Goal: Task Accomplishment & Management: Manage account settings

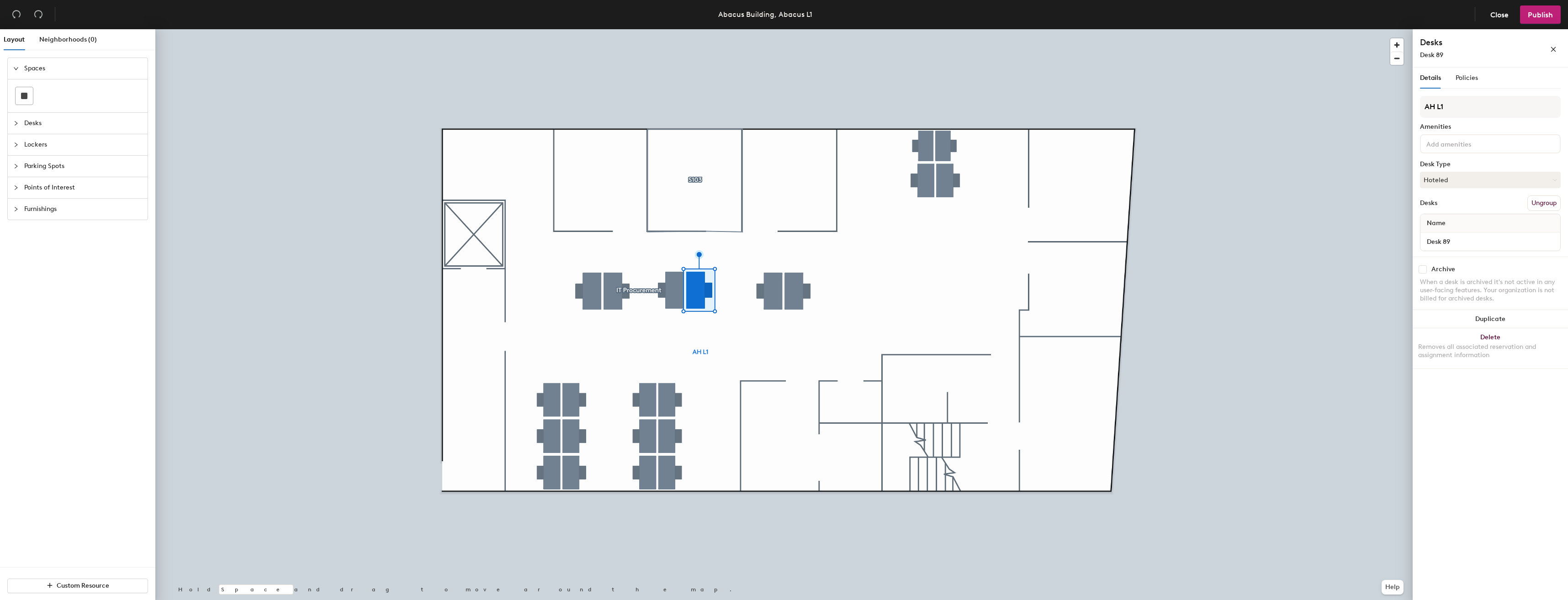
click at [1543, 202] on button "Ungroup" at bounding box center [1544, 203] width 33 height 16
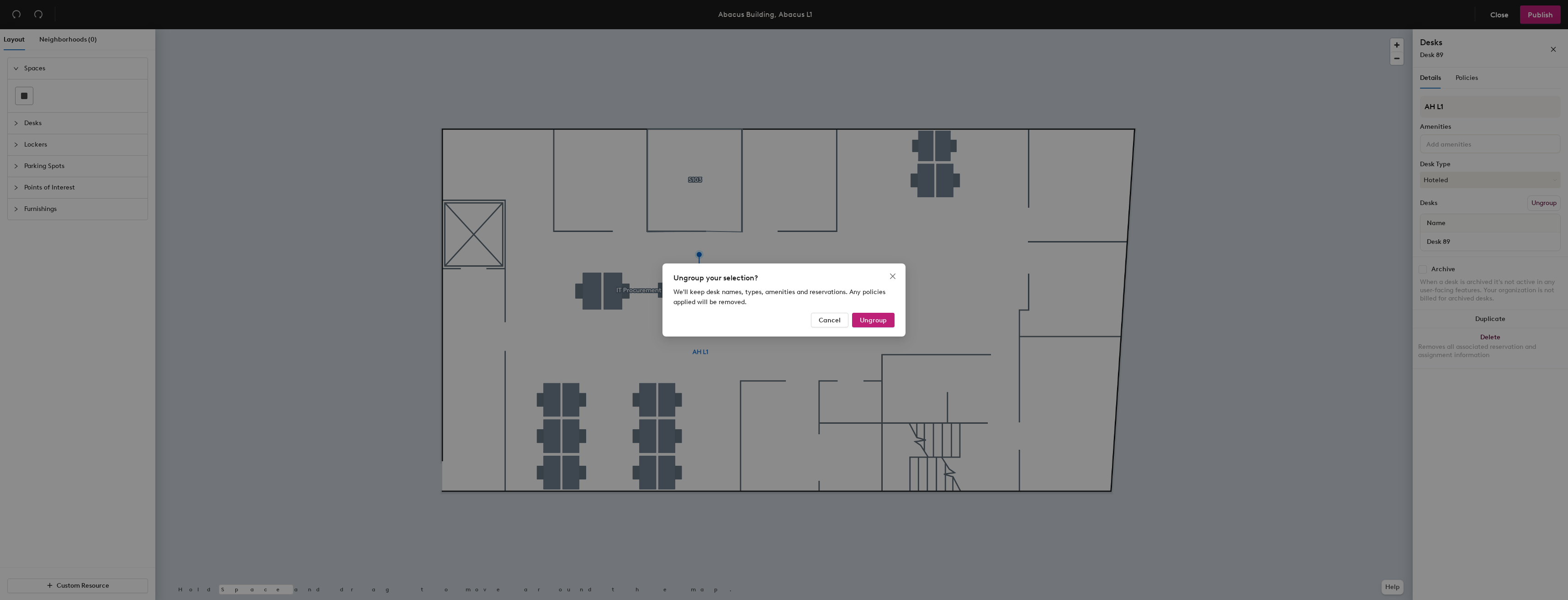
click at [870, 316] on span "Ungroup" at bounding box center [873, 320] width 27 height 8
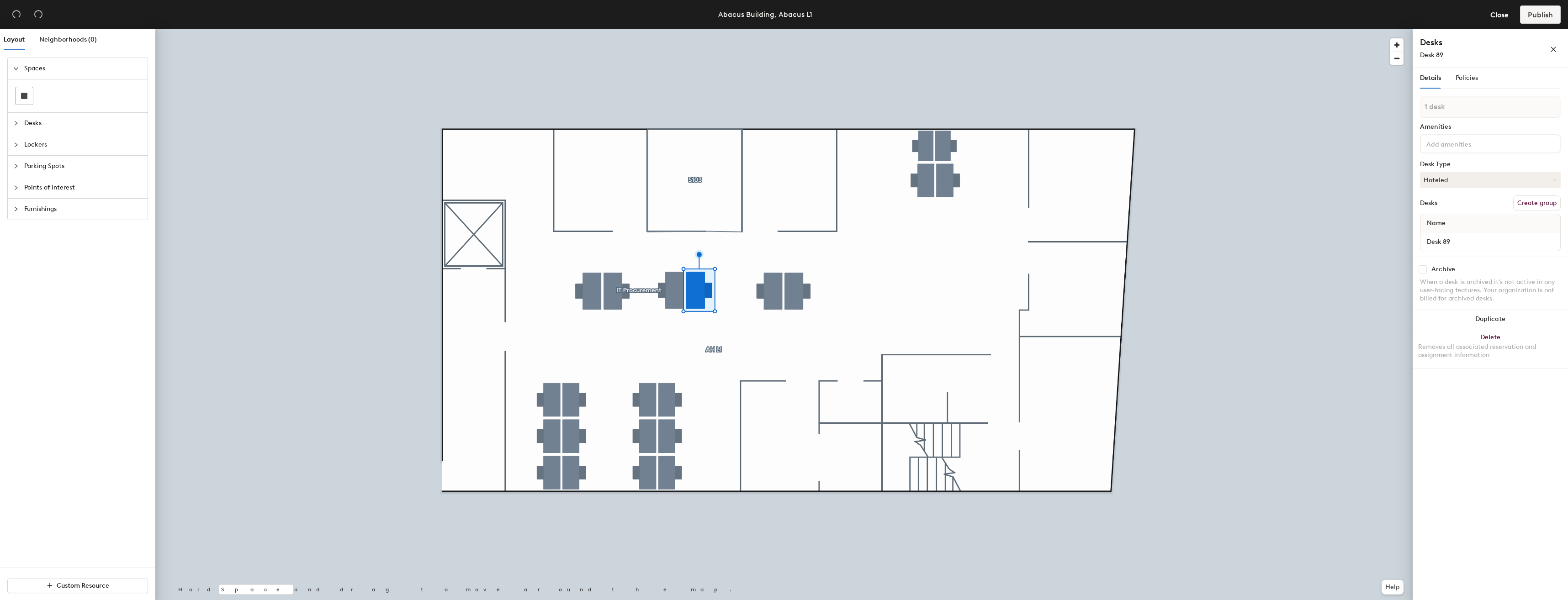
click at [1468, 177] on button "Hoteled" at bounding box center [1490, 180] width 141 height 17
click at [1414, 208] on div "Details Policies 1 desk Amenities Desk Type Hoteled Assigned Hot Hoteled Desks …" at bounding box center [1490, 335] width 155 height 536
click at [1470, 76] on span "Policies" at bounding box center [1467, 78] width 23 height 8
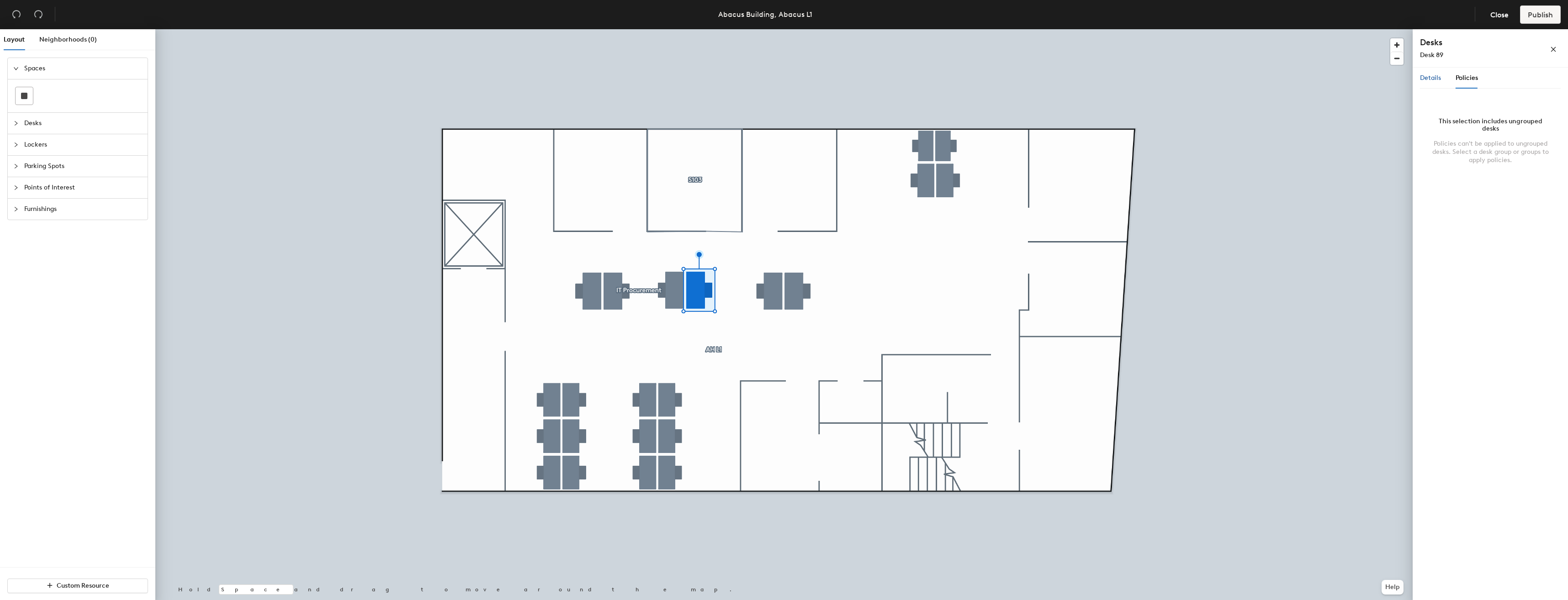
click at [1432, 76] on span "Details" at bounding box center [1430, 78] width 21 height 8
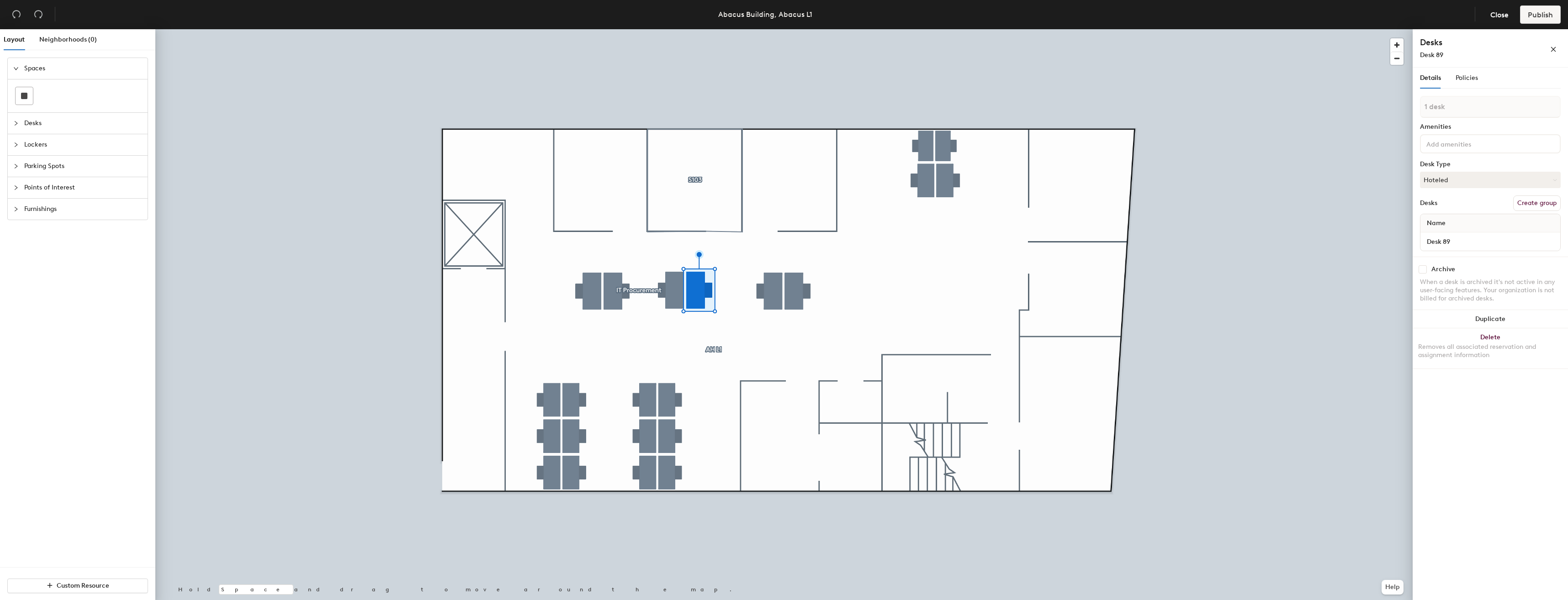
click at [1555, 177] on button "Hoteled" at bounding box center [1490, 180] width 141 height 17
click at [1446, 207] on div "Assigned" at bounding box center [1466, 208] width 92 height 14
click at [1422, 269] on input "checkbox" at bounding box center [1422, 269] width 8 height 8
click at [1422, 267] on input "checkbox" at bounding box center [1422, 269] width 8 height 8
click at [1422, 266] on input "checkbox" at bounding box center [1422, 269] width 8 height 8
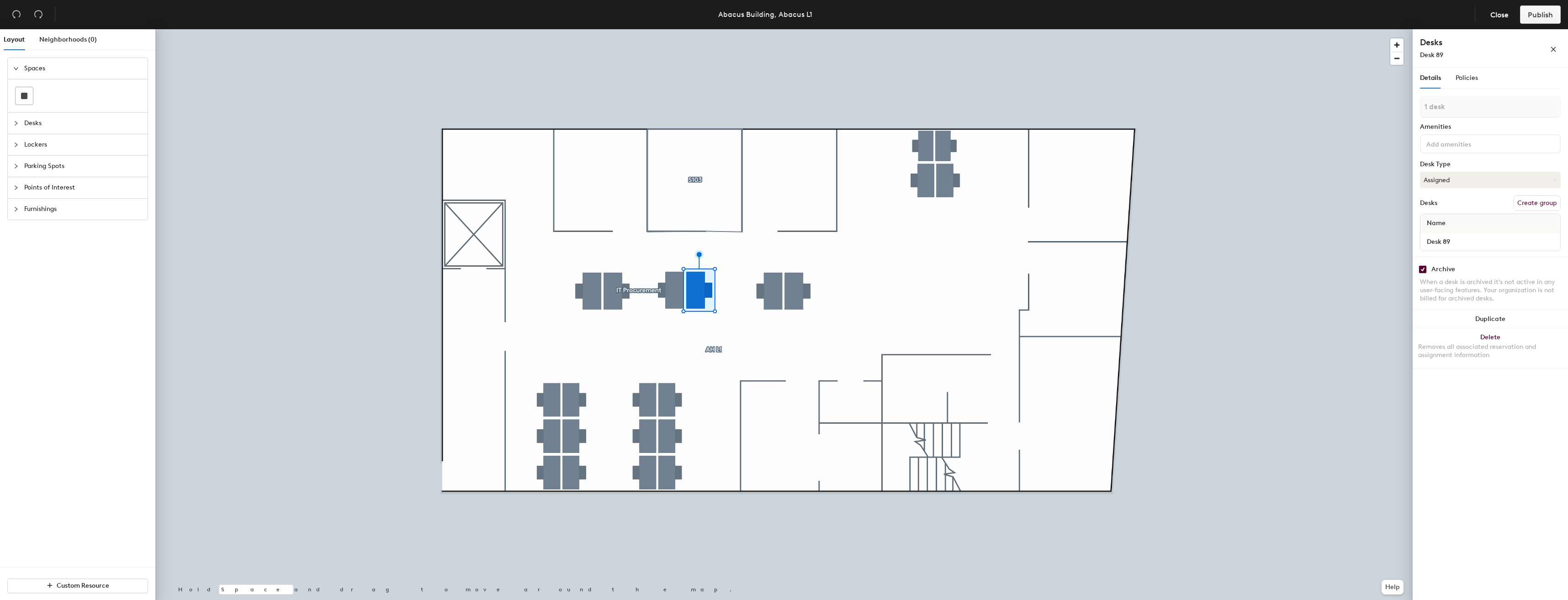
checkbox input "true"
click at [1476, 175] on button "Assigned" at bounding box center [1490, 180] width 141 height 17
click at [1445, 232] on div "Hoteled" at bounding box center [1466, 235] width 92 height 14
click at [1553, 45] on span "button" at bounding box center [1553, 48] width 6 height 8
click at [1422, 266] on input "checkbox" at bounding box center [1422, 269] width 8 height 8
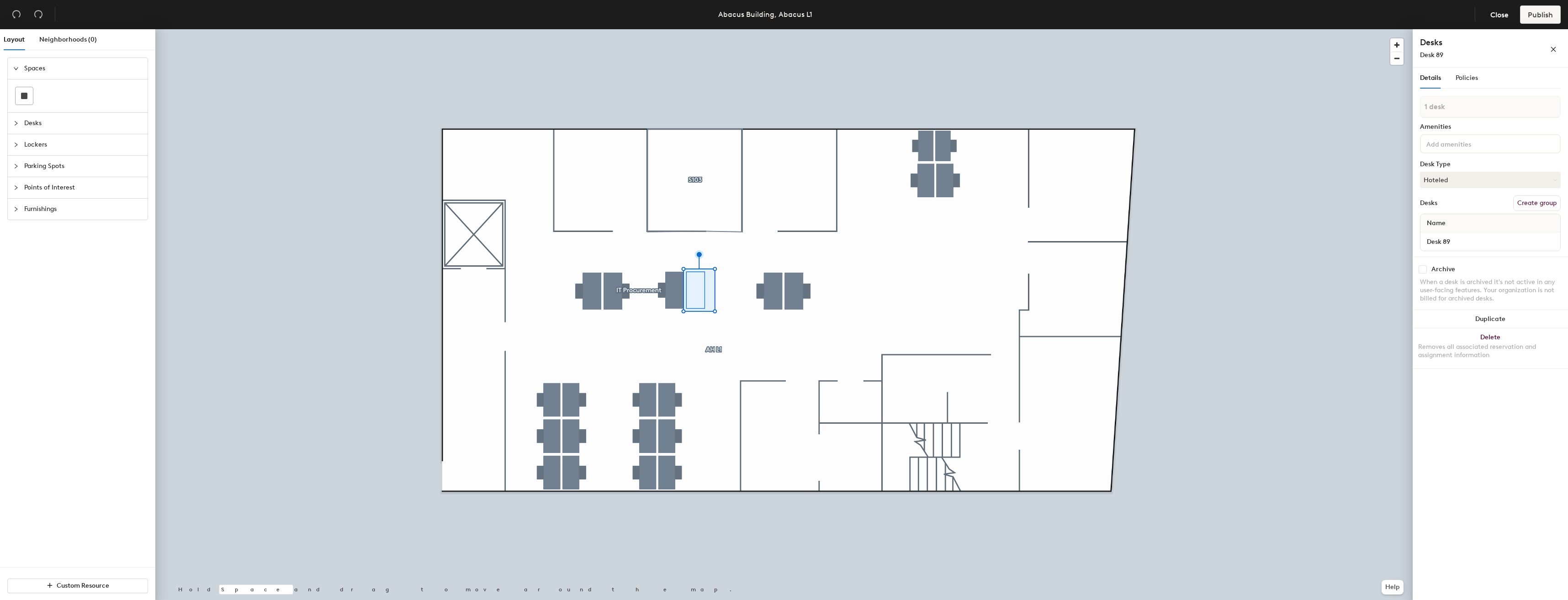
checkbox input "false"
click at [1442, 177] on button "Hoteled" at bounding box center [1490, 180] width 141 height 17
click at [1446, 204] on div "Assigned" at bounding box center [1466, 208] width 92 height 14
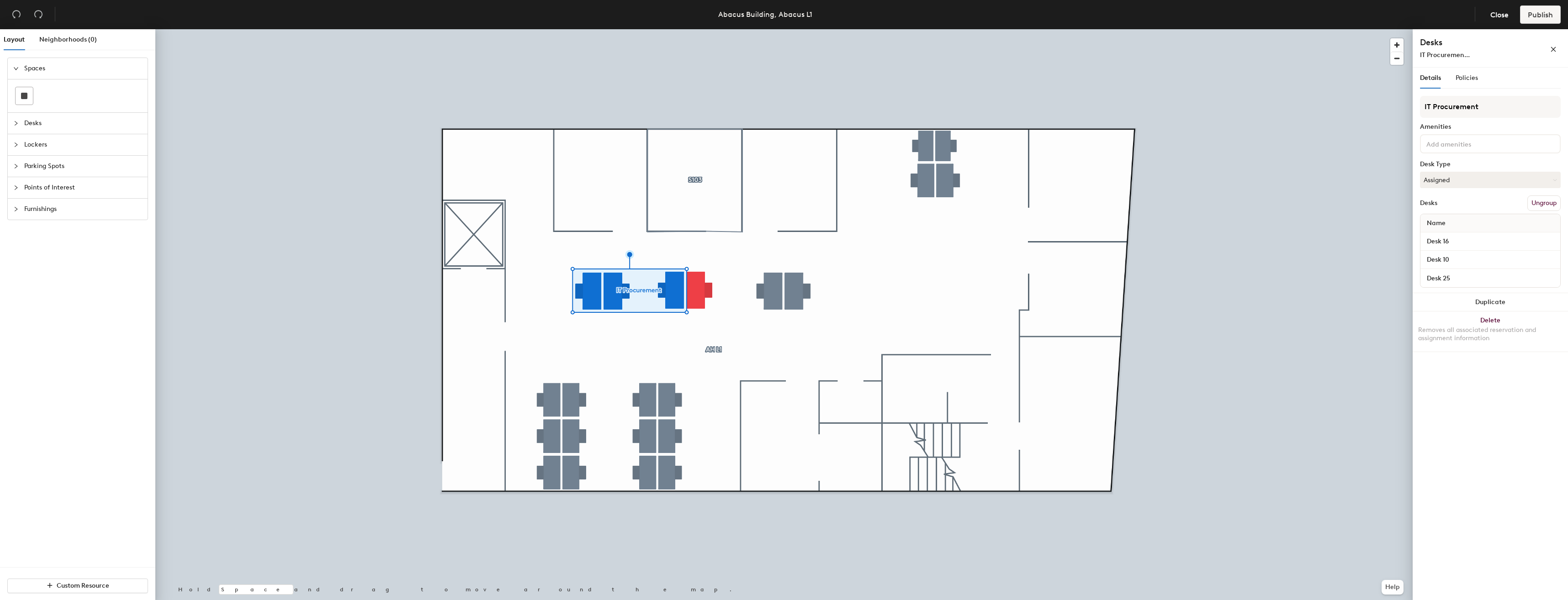
click at [1544, 199] on button "Ungroup" at bounding box center [1544, 203] width 33 height 16
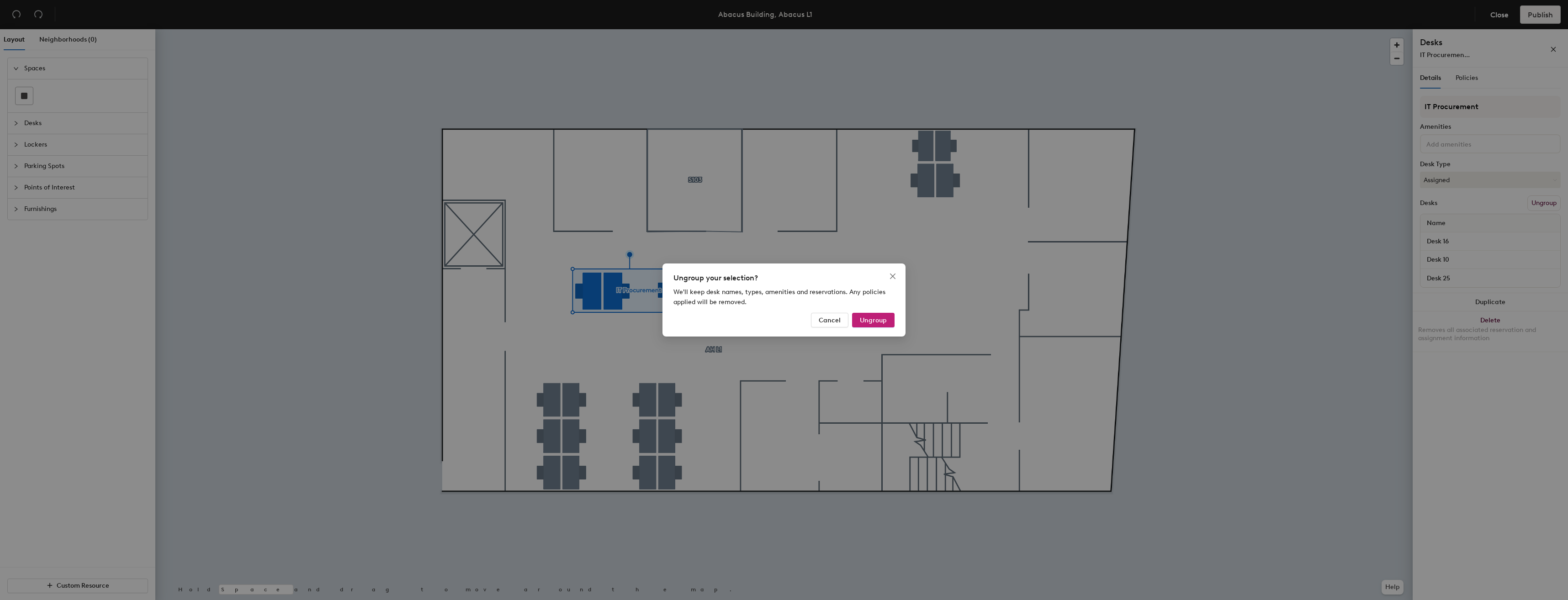
click at [876, 318] on span "Ungroup" at bounding box center [873, 320] width 27 height 8
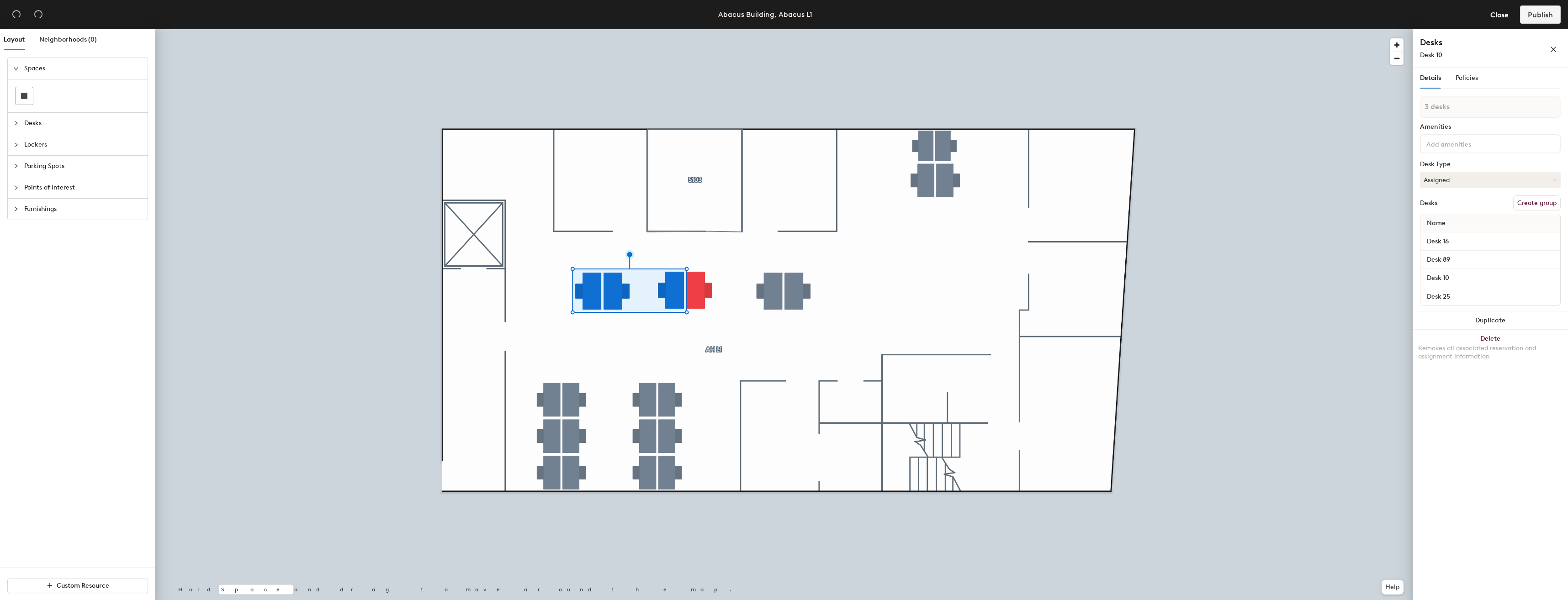
type input "4 desks"
click at [1532, 201] on button "Create group" at bounding box center [1536, 203] width 48 height 16
click at [1411, 107] on div "Layout Neighborhoods (0) Spaces Desks Lockers Parking Spots Points of Interest …" at bounding box center [784, 316] width 1568 height 574
type input "IT Procurement"
click at [1538, 11] on span "Publish" at bounding box center [1540, 14] width 25 height 8
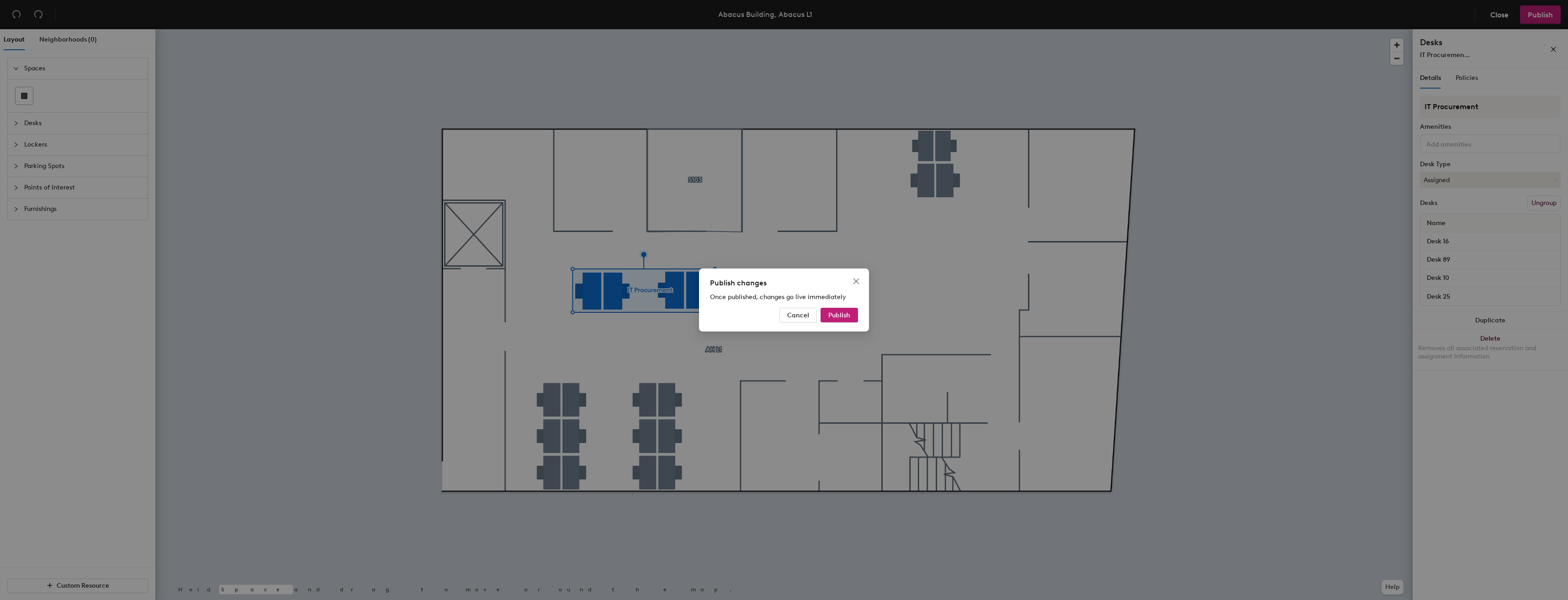
click at [836, 312] on span "Publish" at bounding box center [838, 316] width 22 height 8
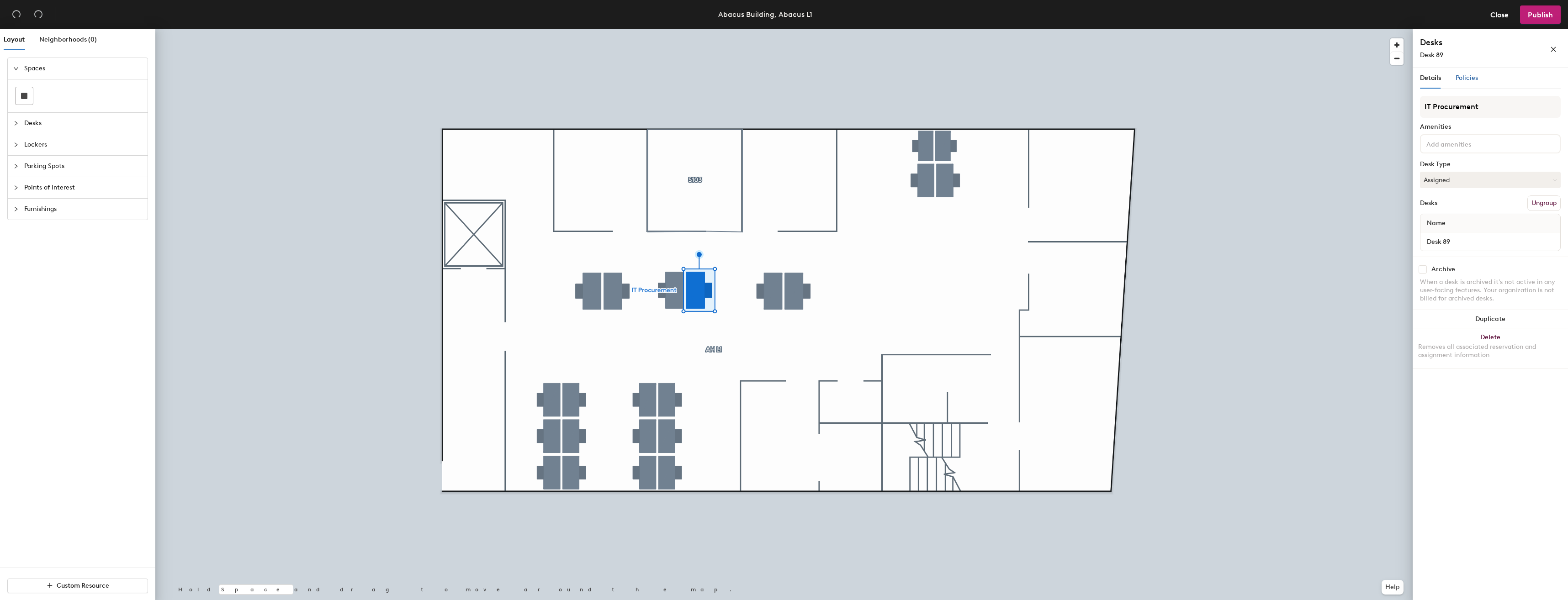
click at [1464, 76] on span "Policies" at bounding box center [1467, 78] width 23 height 8
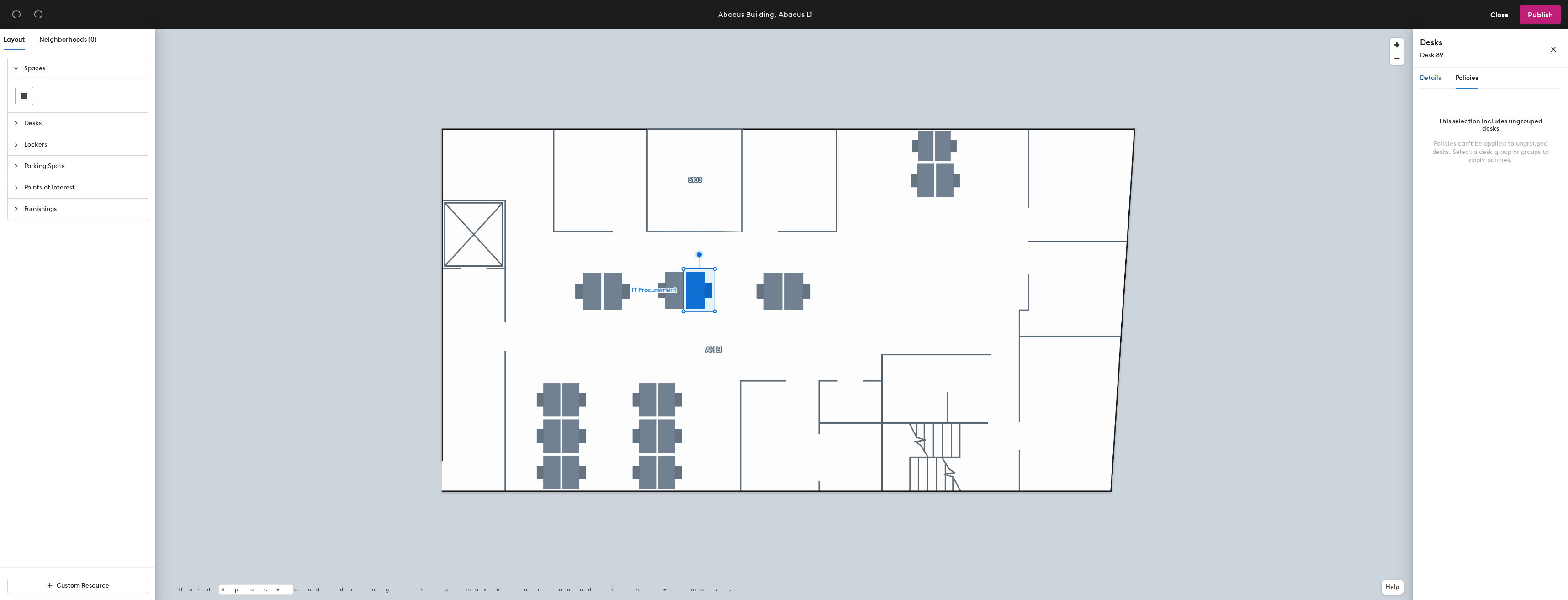
click at [1431, 76] on span "Details" at bounding box center [1430, 78] width 21 height 8
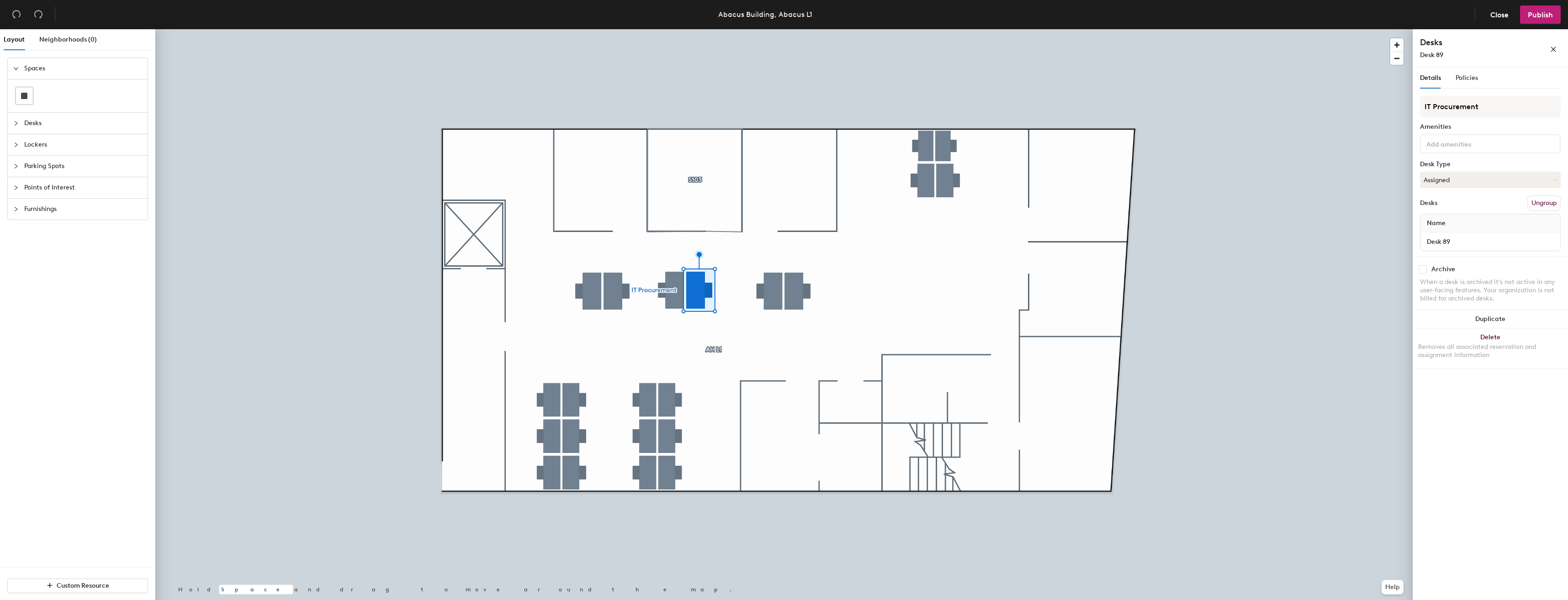
click at [1554, 47] on icon "close" at bounding box center [1553, 49] width 6 height 6
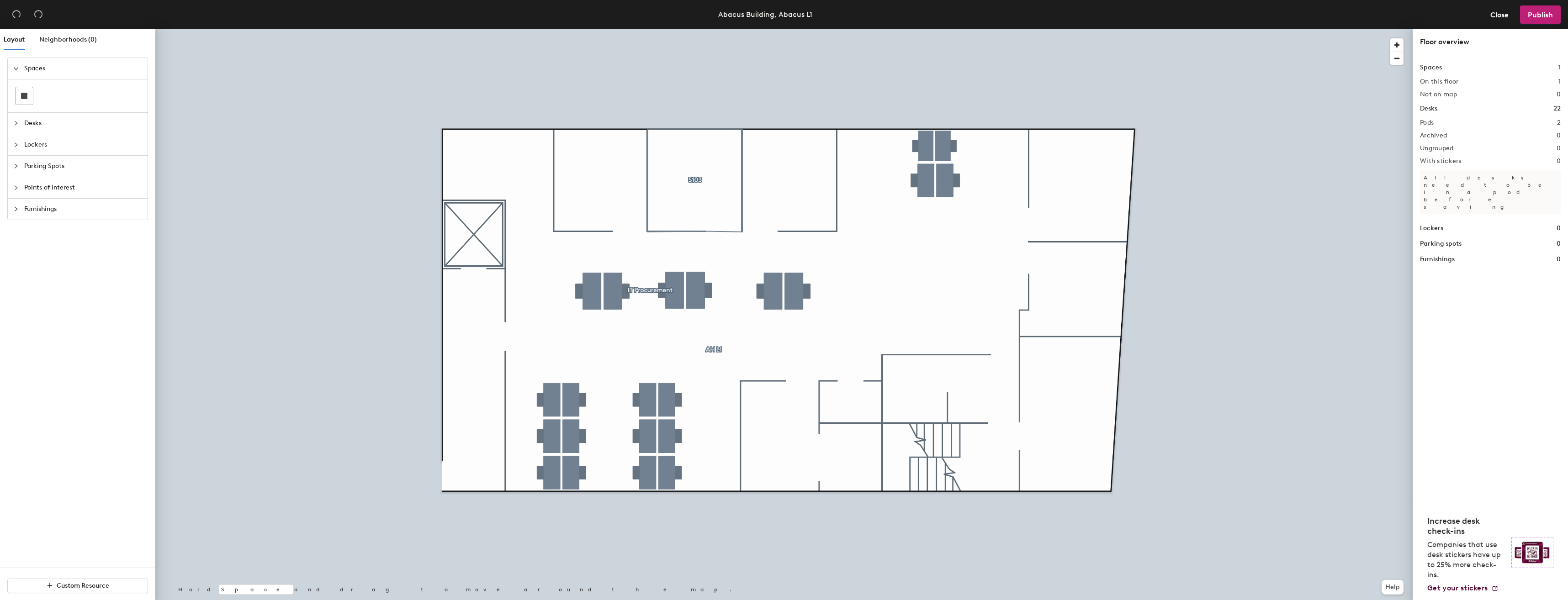
click at [1504, 15] on span "Close" at bounding box center [1499, 14] width 18 height 8
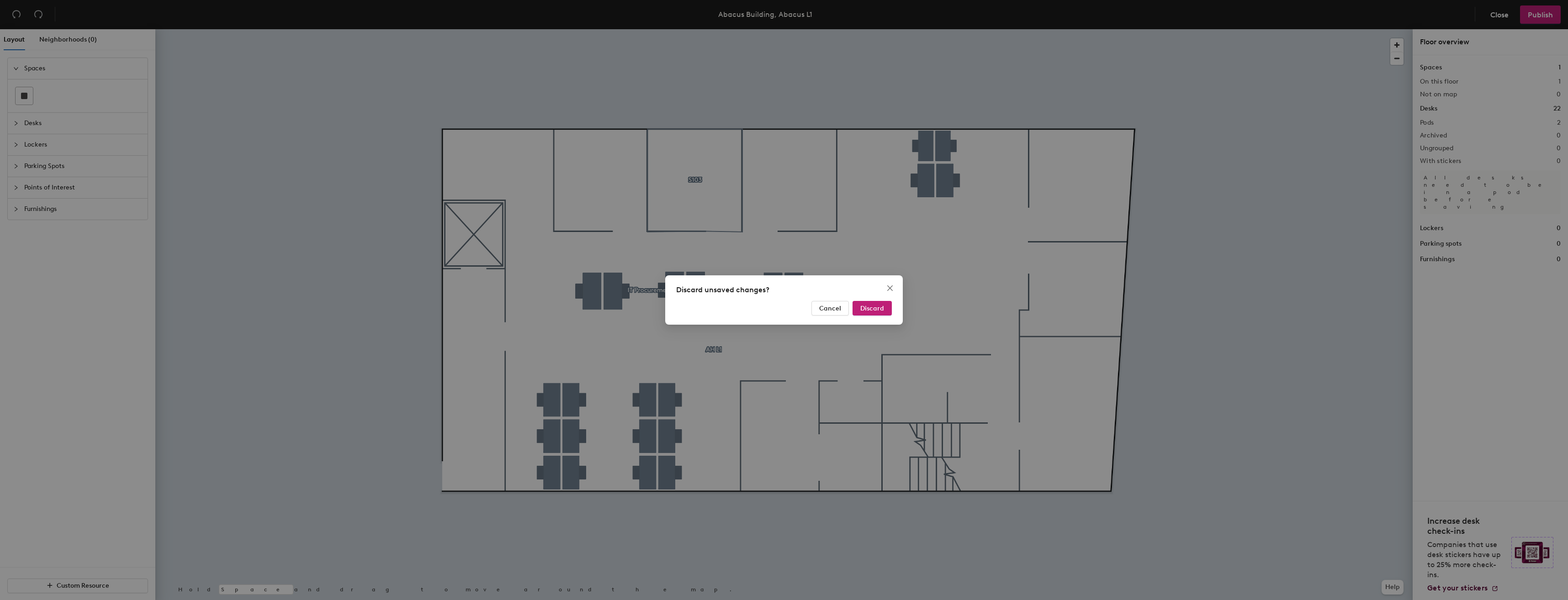
click at [882, 306] on span "Discard" at bounding box center [872, 309] width 23 height 8
